Goal: Task Accomplishment & Management: Use online tool/utility

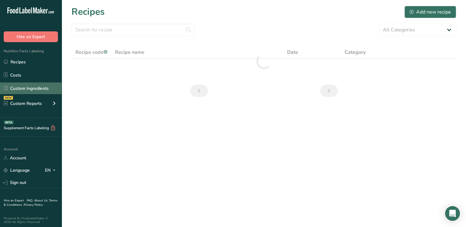
click at [29, 87] on link "Custom Ingredients" at bounding box center [31, 88] width 62 height 12
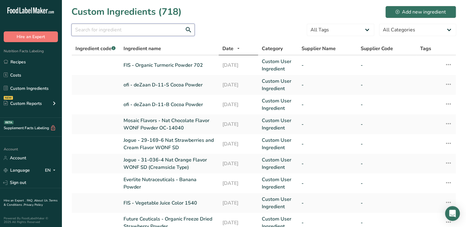
click at [135, 31] on input "text" at bounding box center [132, 30] width 123 height 12
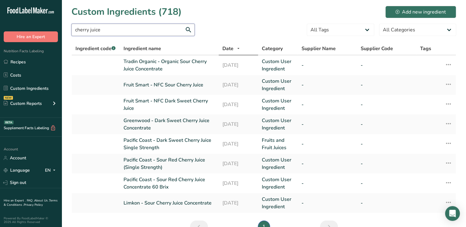
click at [73, 30] on input "cherry juice" at bounding box center [132, 30] width 123 height 12
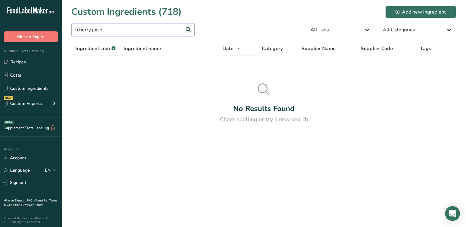
type input "cherry juice"
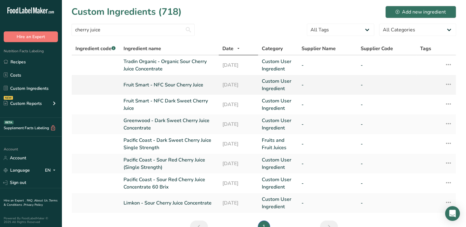
click at [172, 90] on td "Fruit Smart - NFC Sour Cherry Juice" at bounding box center [169, 85] width 99 height 20
click at [174, 85] on link "Fruit Smart - NFC Sour Cherry Juice" at bounding box center [168, 84] width 91 height 7
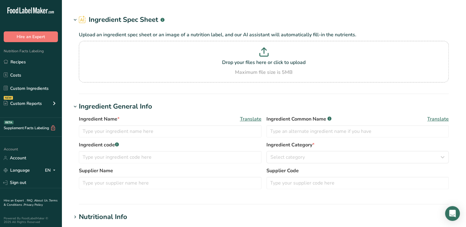
type input "Fruit Smart - NFC Sour Cherry Juice"
type input "100"
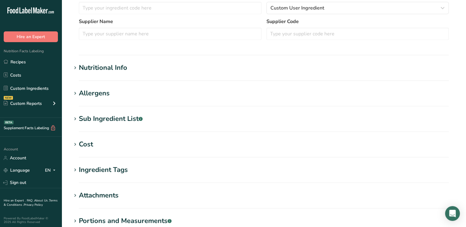
scroll to position [185, 0]
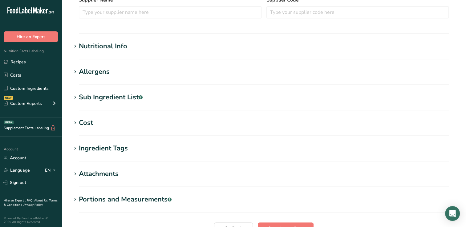
click at [95, 46] on div "Nutritional Info" at bounding box center [103, 46] width 48 height 10
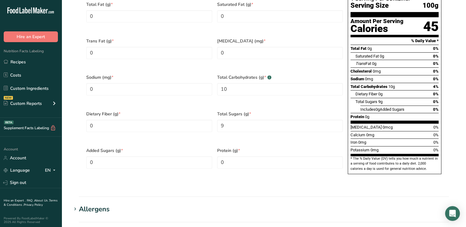
scroll to position [339, 0]
